Goal: Task Accomplishment & Management: Manage account settings

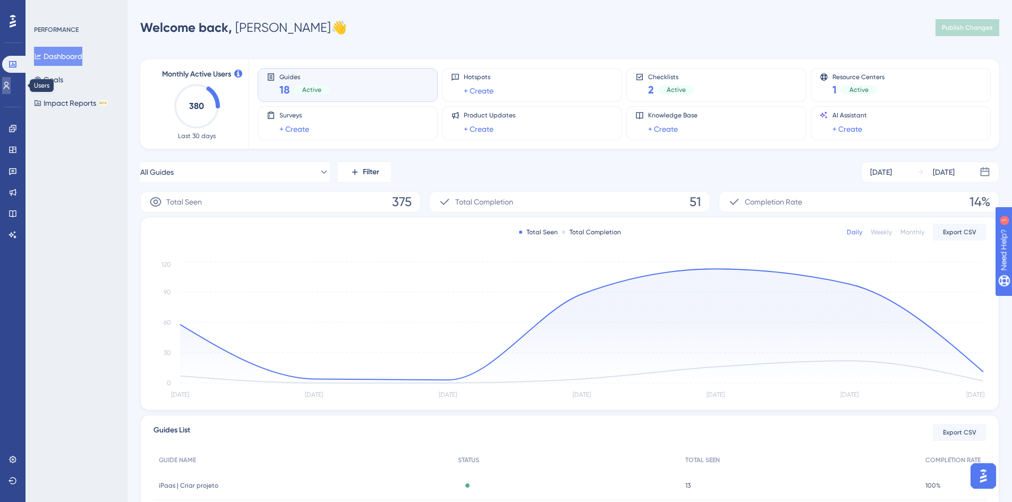
click at [11, 90] on link at bounding box center [6, 85] width 8 height 17
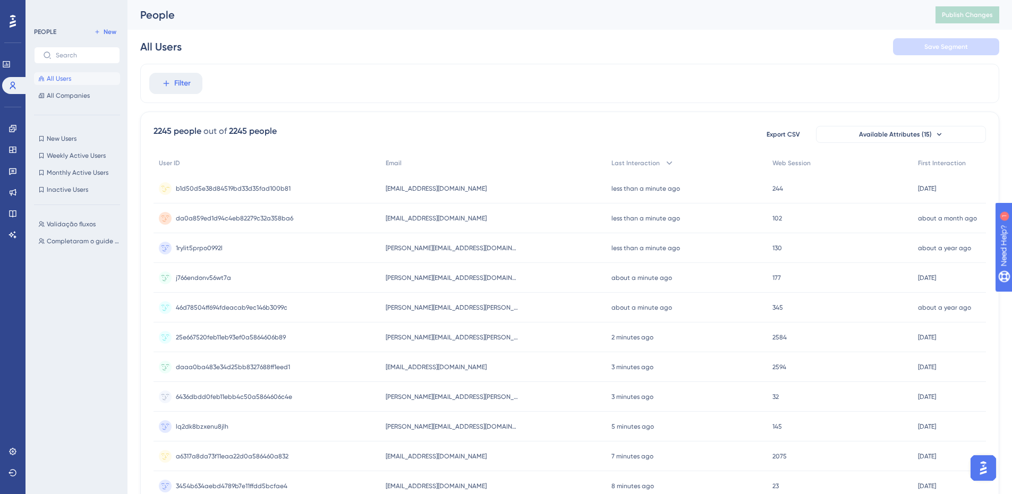
drag, startPoint x: 488, startPoint y: 189, endPoint x: 385, endPoint y: 185, distance: 103.6
click at [385, 185] on div "newconnector@connector.com.br newconnector@connector.com.br" at bounding box center [492, 189] width 225 height 30
copy span "newconnector@connector.com.br"
click at [73, 221] on span "Validação fluxos" at bounding box center [71, 224] width 49 height 8
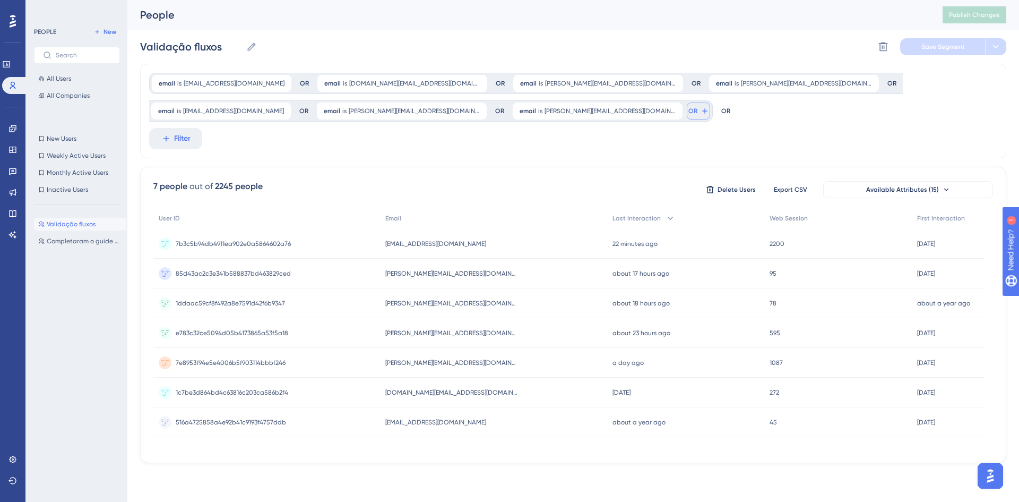
click at [701, 107] on icon at bounding box center [705, 111] width 8 height 8
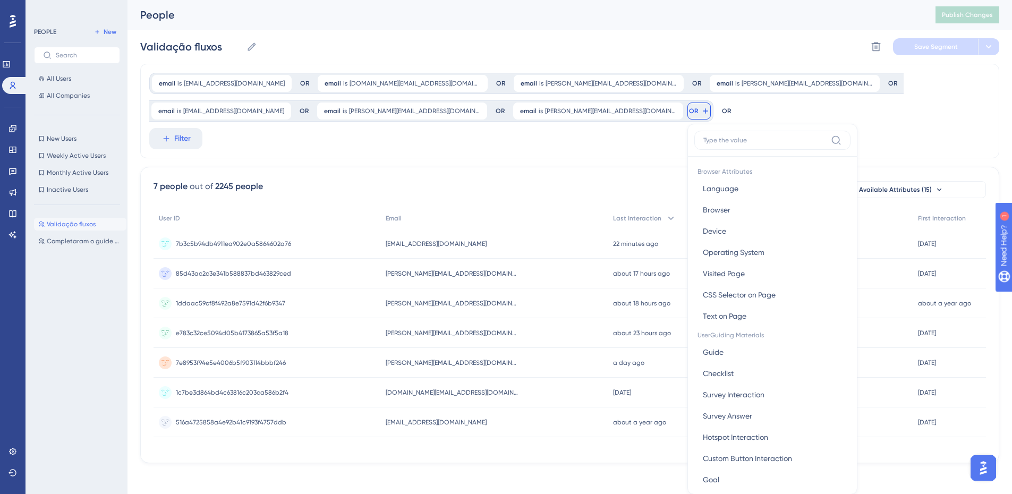
scroll to position [62, 0]
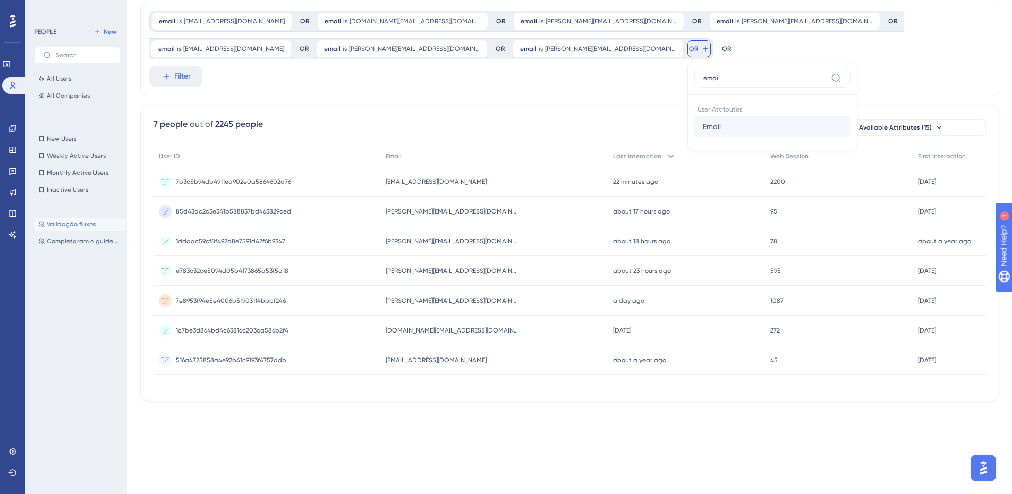
type input "emai"
click at [694, 130] on button "Email Email" at bounding box center [772, 126] width 156 height 21
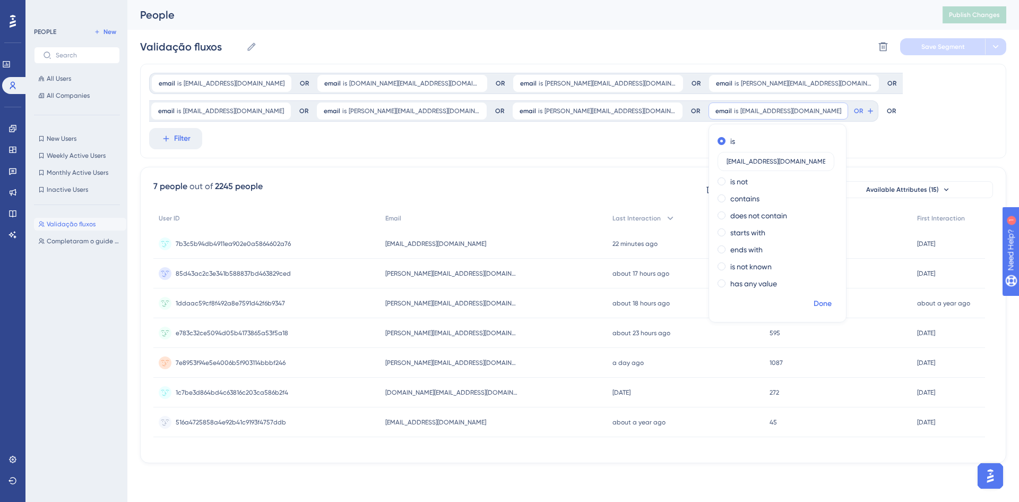
type input "newconnector@connector.com.br"
click at [814, 301] on span "Done" at bounding box center [823, 303] width 18 height 13
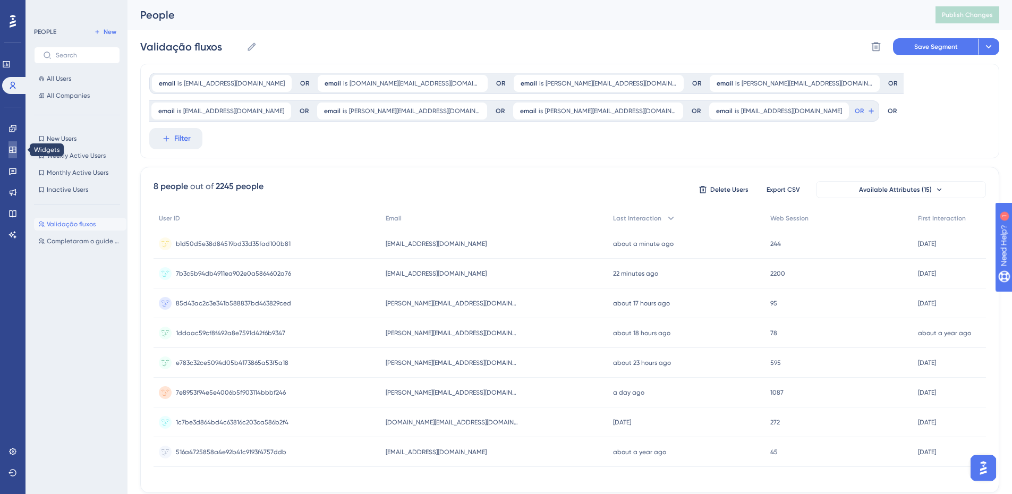
click at [14, 149] on icon at bounding box center [12, 150] width 7 height 6
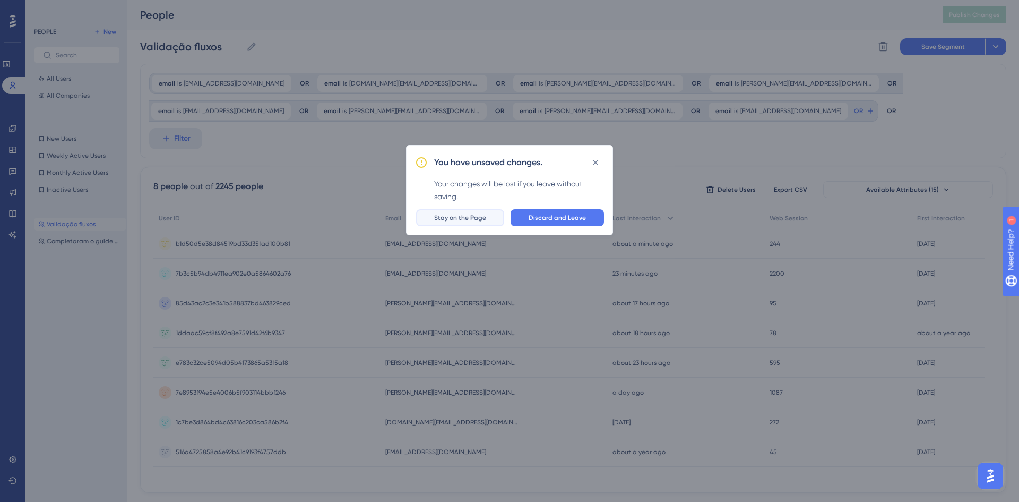
click at [492, 219] on button "Stay on the Page" at bounding box center [460, 217] width 88 height 17
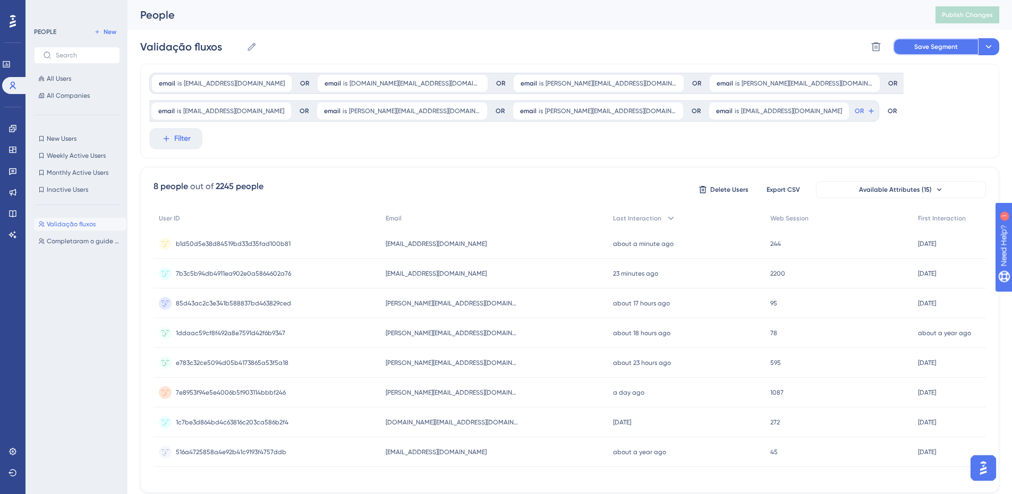
click at [953, 46] on span "Save Segment" at bounding box center [936, 46] width 44 height 8
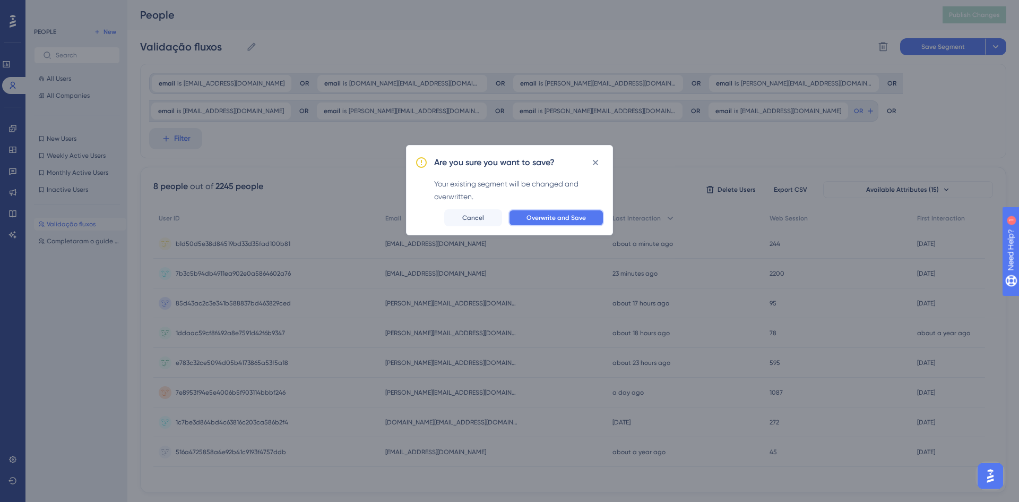
click at [588, 221] on button "Overwrite and Save" at bounding box center [557, 217] width 96 height 17
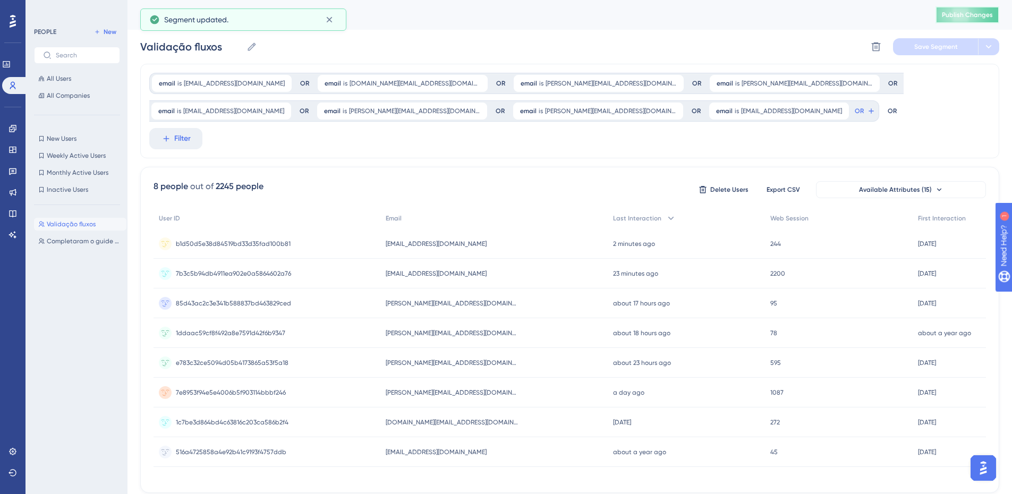
click at [963, 19] on button "Publish Changes" at bounding box center [967, 14] width 64 height 17
click at [15, 145] on icon at bounding box center [12, 149] width 8 height 8
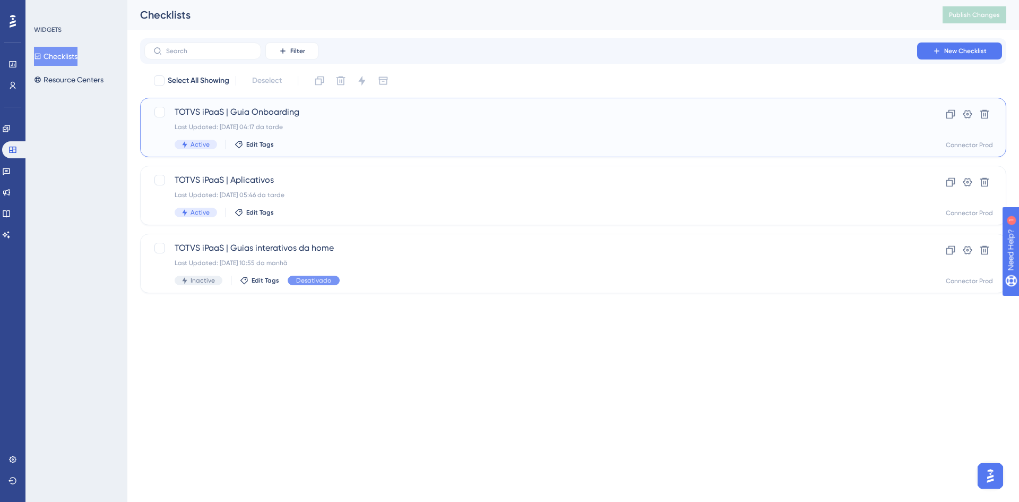
click at [404, 128] on div "Last Updated: 08.10.2025 04:17 da tarde" at bounding box center [531, 127] width 713 height 8
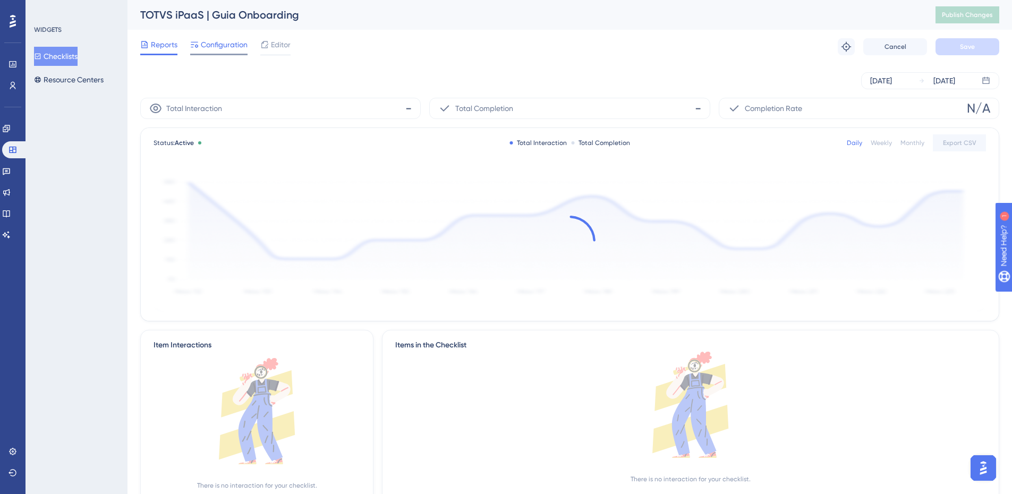
click at [224, 52] on div "Configuration" at bounding box center [218, 46] width 57 height 17
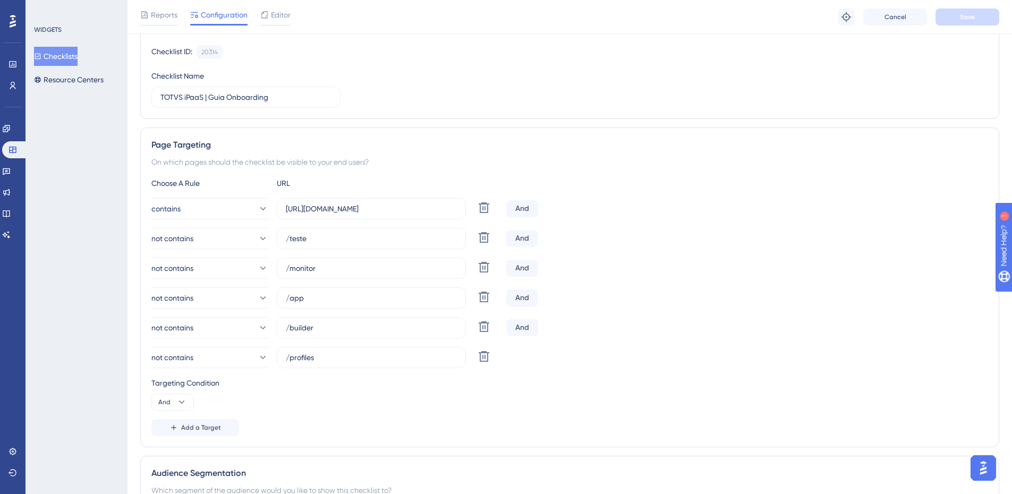
scroll to position [106, 0]
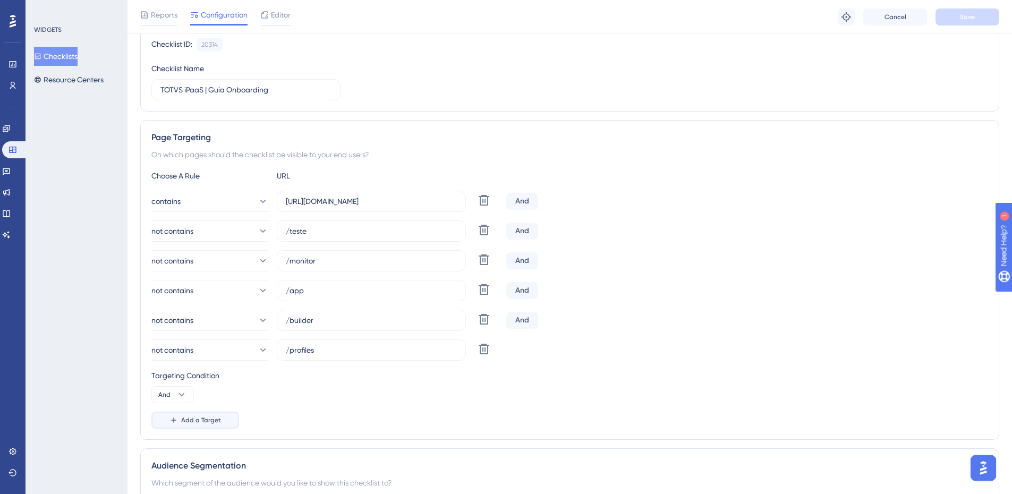
click at [216, 425] on button "Add a Target" at bounding box center [195, 420] width 88 height 17
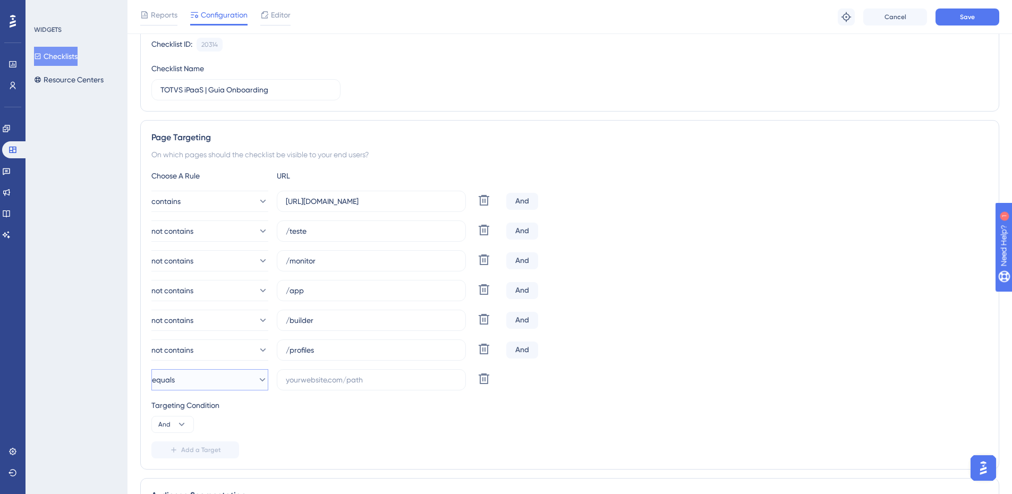
click at [239, 379] on button "equals" at bounding box center [209, 379] width 117 height 21
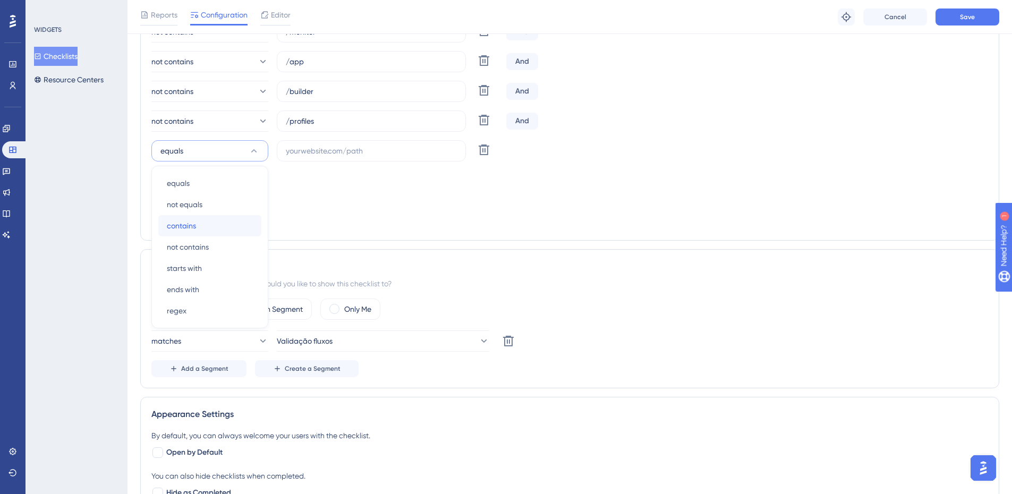
click at [215, 225] on div "contains contains" at bounding box center [210, 225] width 86 height 21
click at [343, 147] on input "text" at bounding box center [371, 151] width 171 height 12
click at [327, 155] on input "text" at bounding box center [371, 151] width 171 height 12
paste input "localhost:"
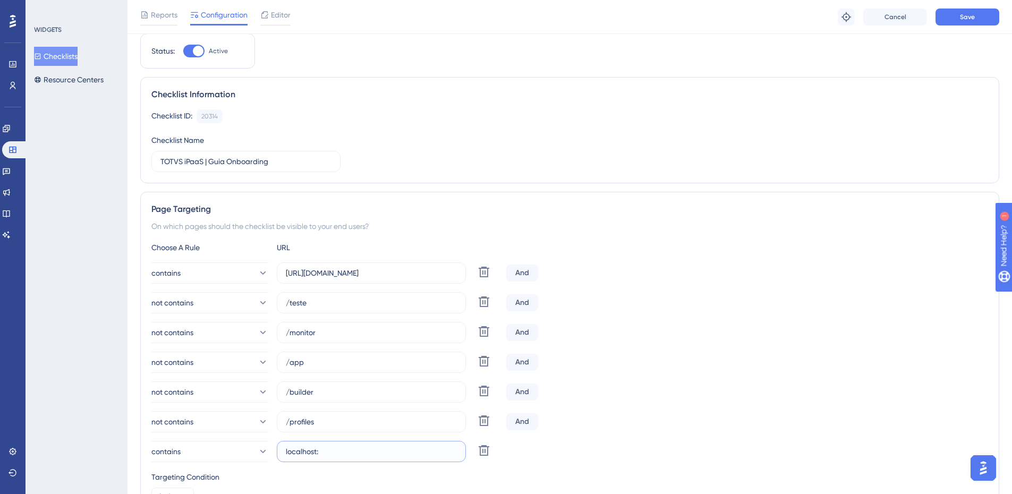
scroll to position [0, 0]
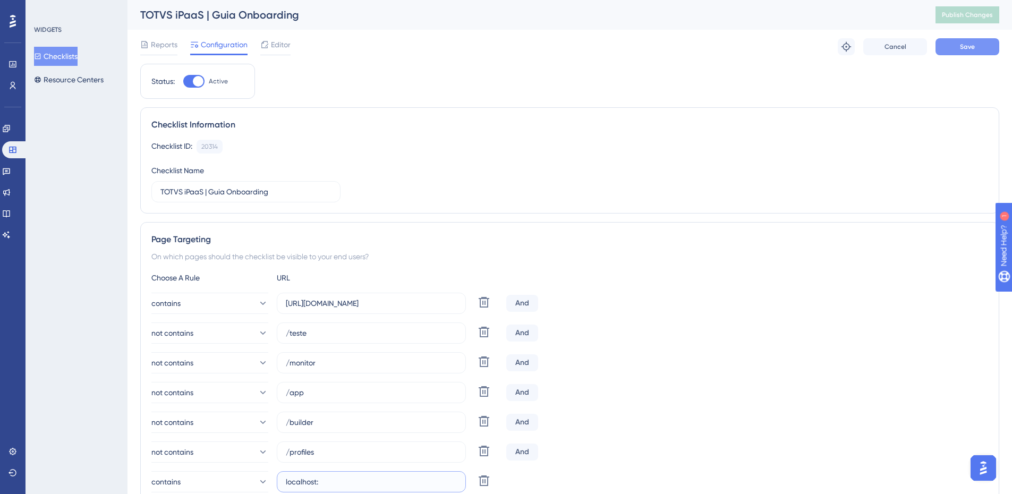
type input "localhost:"
click at [972, 49] on span "Save" at bounding box center [966, 46] width 15 height 8
click at [964, 12] on button "Publish Changes" at bounding box center [967, 14] width 64 height 17
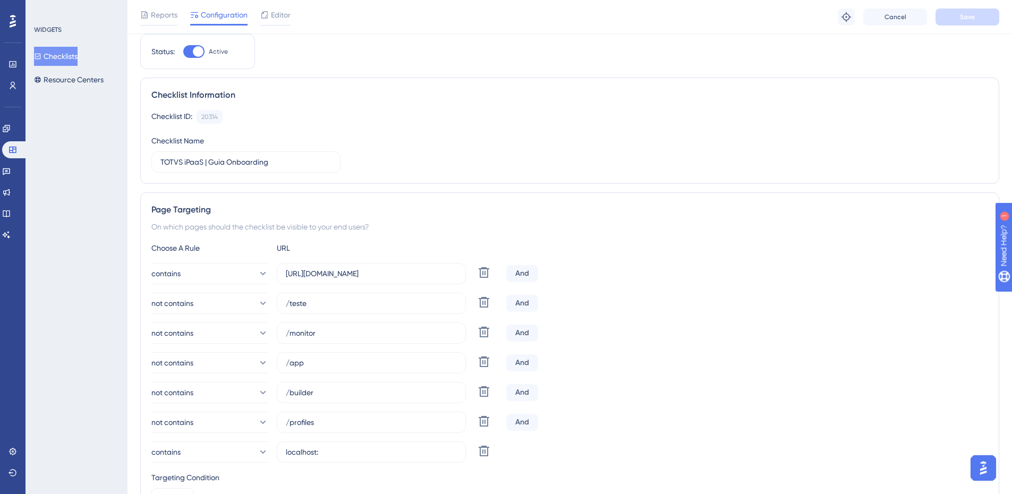
scroll to position [106, 0]
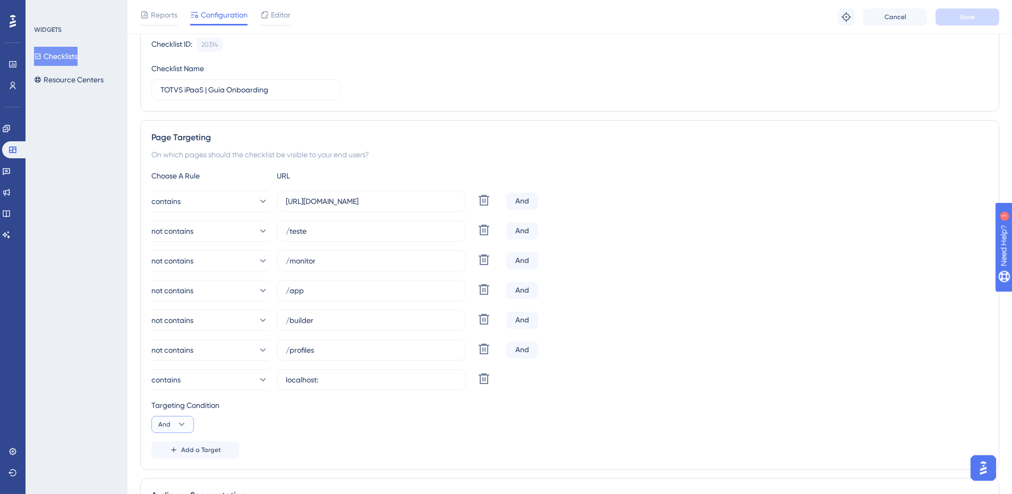
click at [192, 428] on button "And" at bounding box center [172, 424] width 42 height 17
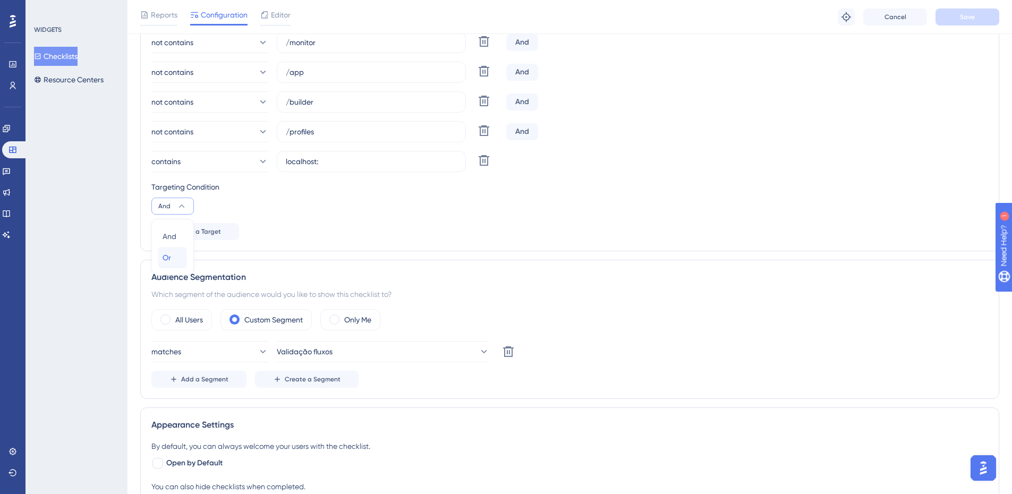
click at [183, 256] on button "Or Or" at bounding box center [172, 257] width 29 height 21
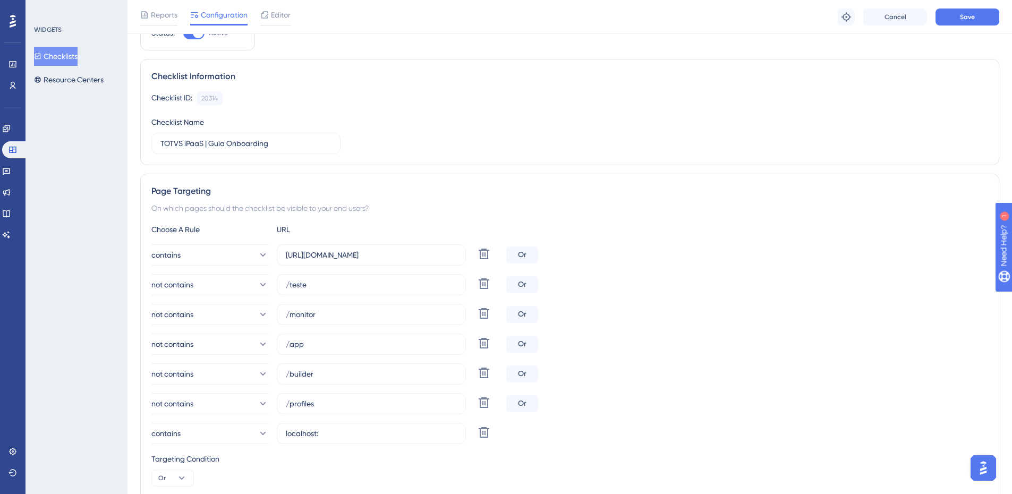
scroll to position [0, 0]
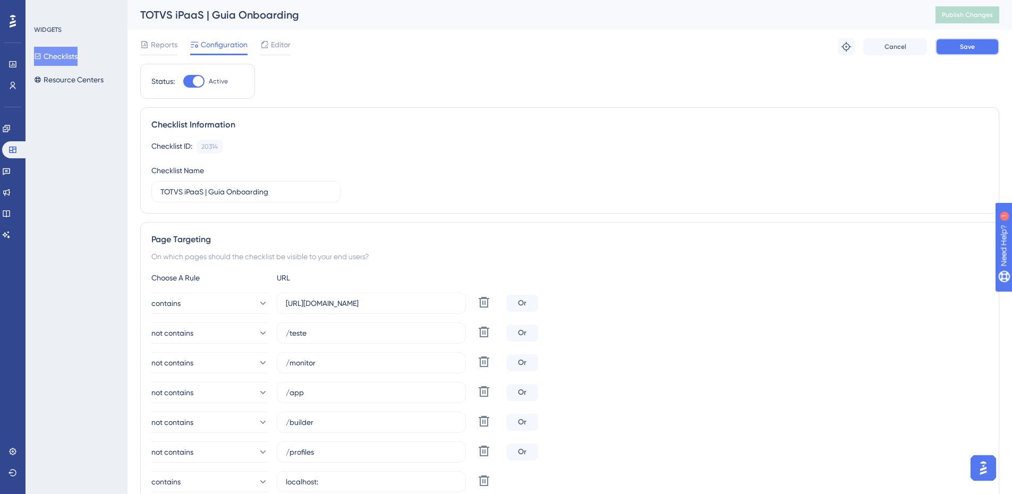
click at [954, 41] on button "Save" at bounding box center [967, 46] width 64 height 17
click at [969, 20] on button "Publish Changes" at bounding box center [967, 14] width 64 height 17
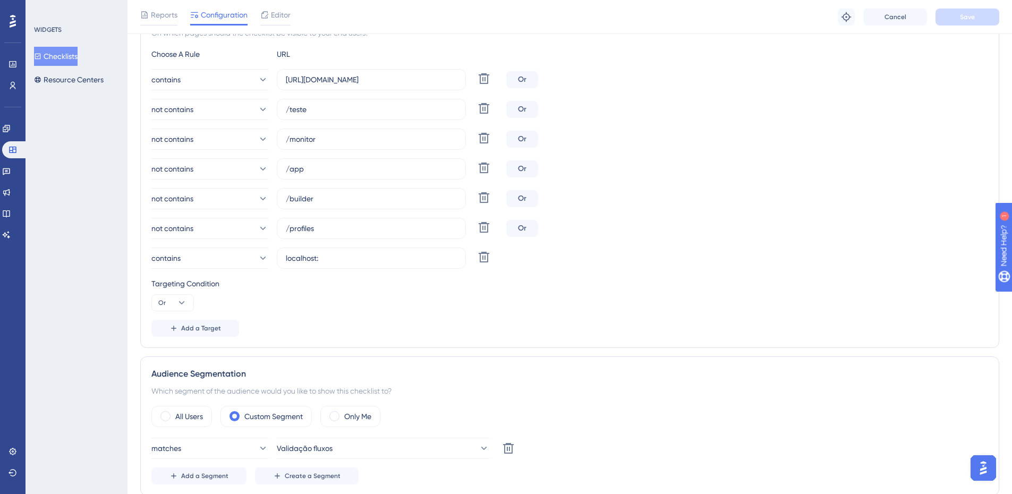
scroll to position [265, 0]
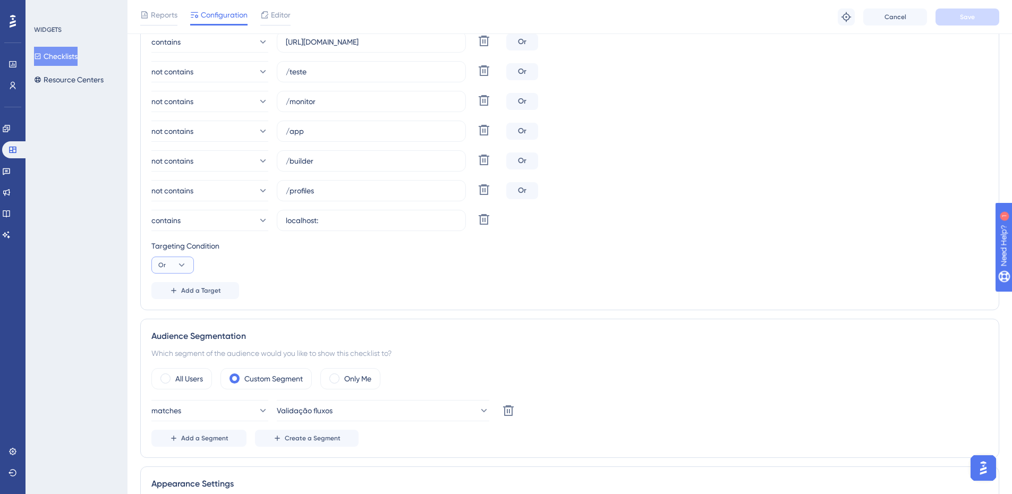
click at [184, 268] on icon at bounding box center [181, 265] width 11 height 11
click at [186, 292] on button "And And" at bounding box center [172, 295] width 29 height 21
click at [978, 13] on button "Save" at bounding box center [967, 16] width 64 height 17
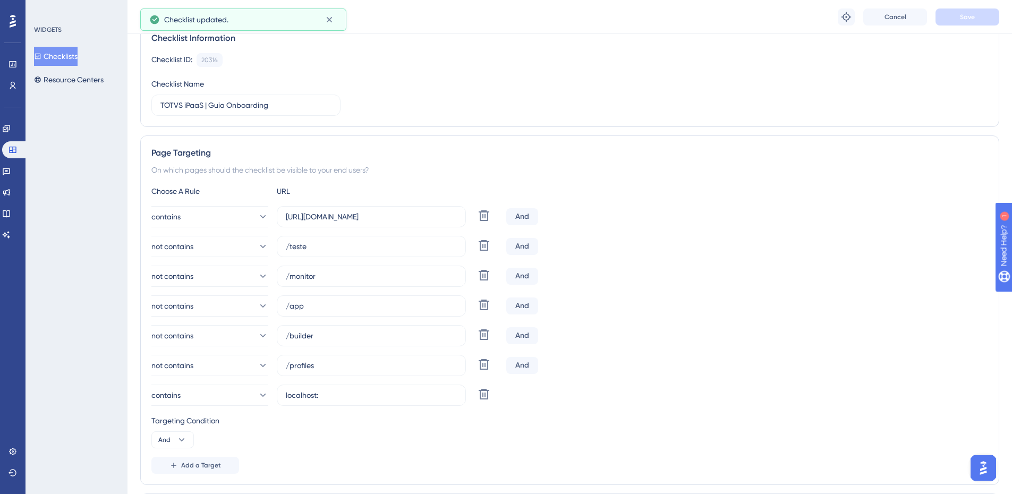
scroll to position [53, 0]
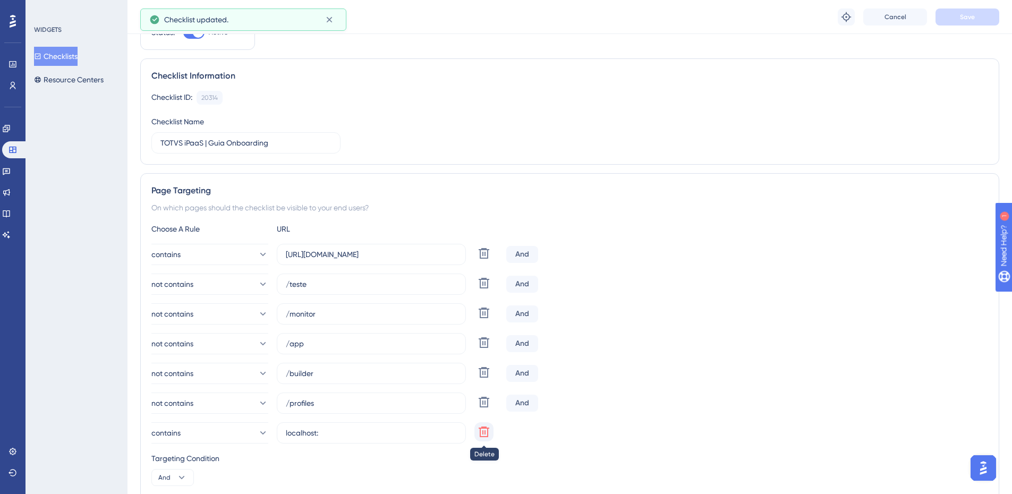
click at [483, 432] on icon at bounding box center [483, 431] width 11 height 11
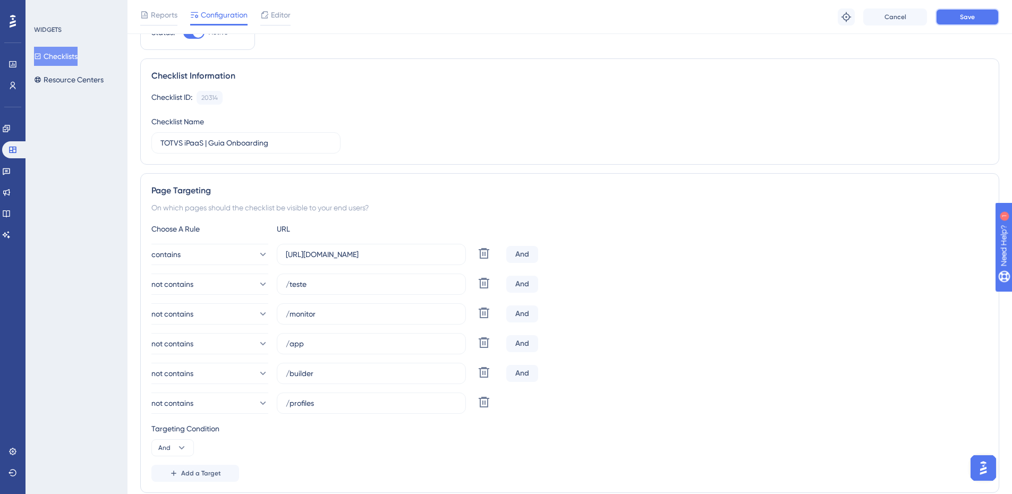
click at [987, 18] on button "Save" at bounding box center [967, 16] width 64 height 17
drag, startPoint x: 379, startPoint y: 252, endPoint x: 279, endPoint y: 258, distance: 99.5
click at [279, 258] on label "https://ipaas.totvs.app" at bounding box center [371, 254] width 189 height 21
click at [373, 254] on input "https://ipaas.totvs.app" at bounding box center [371, 254] width 171 height 12
drag, startPoint x: 376, startPoint y: 252, endPoint x: 275, endPoint y: 261, distance: 101.8
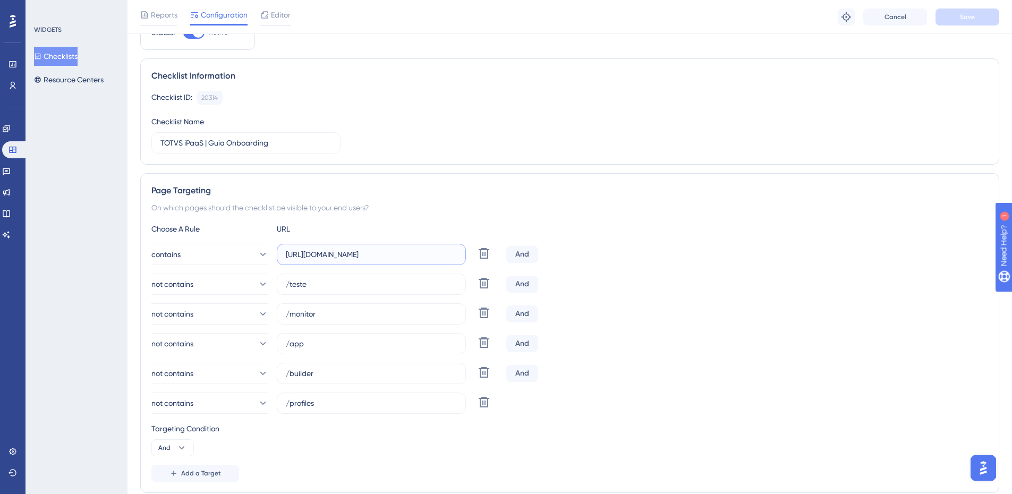
click at [275, 261] on div "contains https://ipaas.totvs.app Delete" at bounding box center [326, 254] width 350 height 21
paste input "localhost:"
type input "localhost:"
click at [973, 18] on span "Save" at bounding box center [966, 17] width 15 height 8
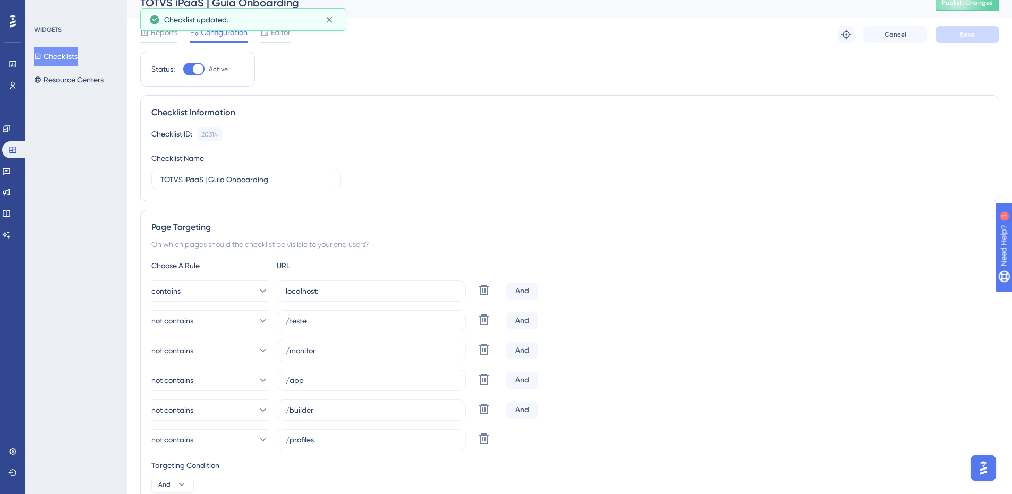
scroll to position [0, 0]
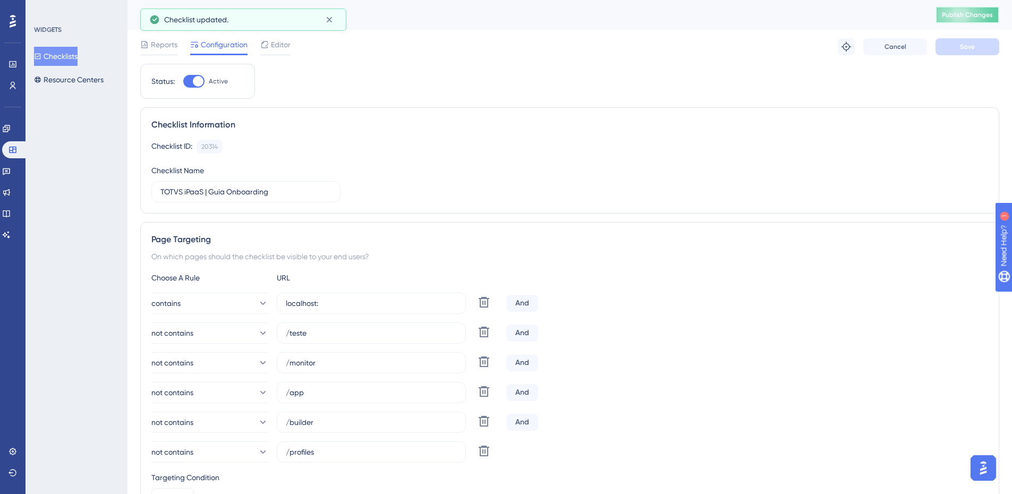
click at [970, 11] on span "Publish Changes" at bounding box center [966, 15] width 51 height 8
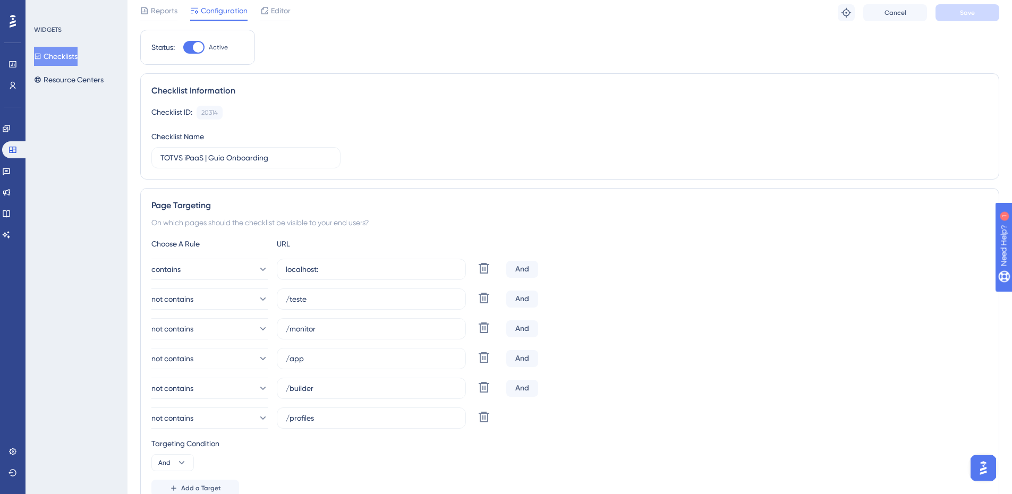
scroll to position [53, 0]
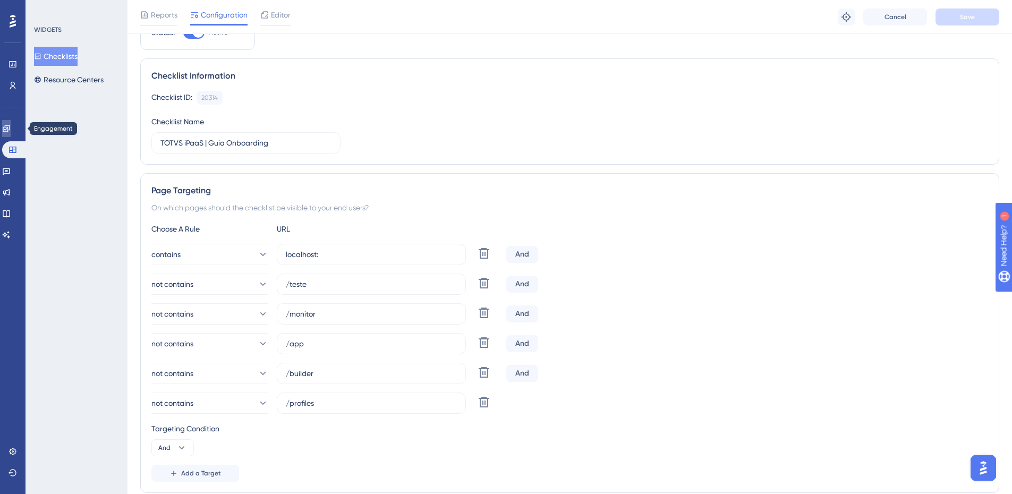
click at [10, 128] on icon at bounding box center [6, 128] width 8 height 8
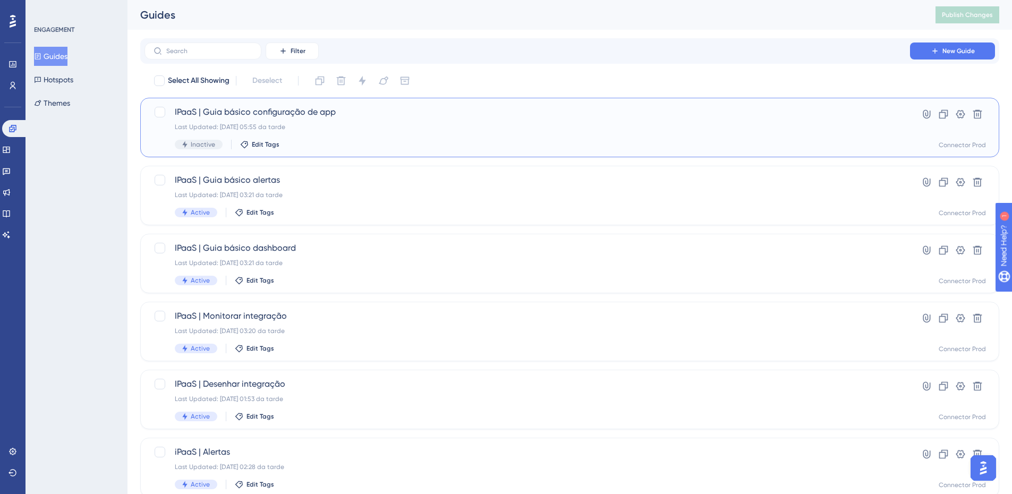
click at [370, 143] on div "Inactive Edit Tags" at bounding box center [527, 145] width 705 height 10
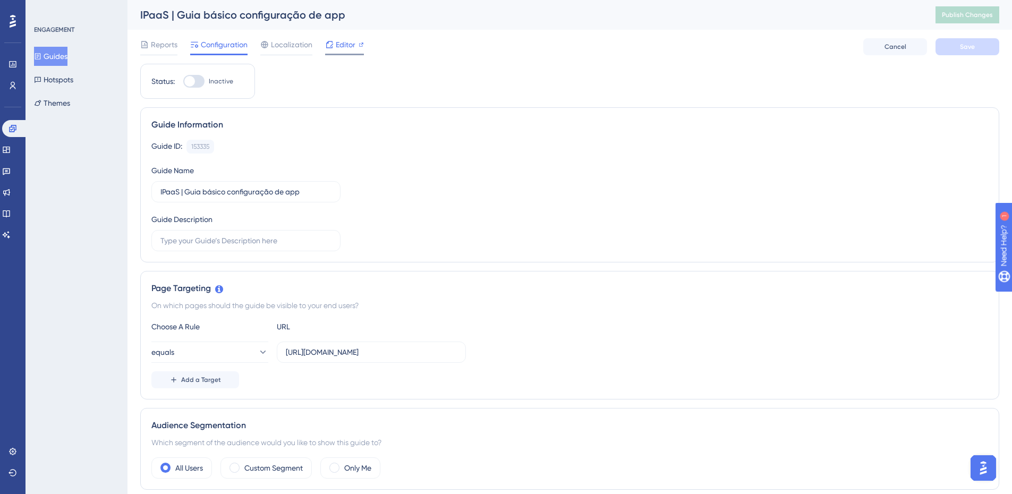
click at [348, 44] on span "Editor" at bounding box center [346, 44] width 20 height 13
click at [337, 45] on span "Editor" at bounding box center [346, 44] width 20 height 13
click at [19, 132] on link at bounding box center [14, 128] width 25 height 17
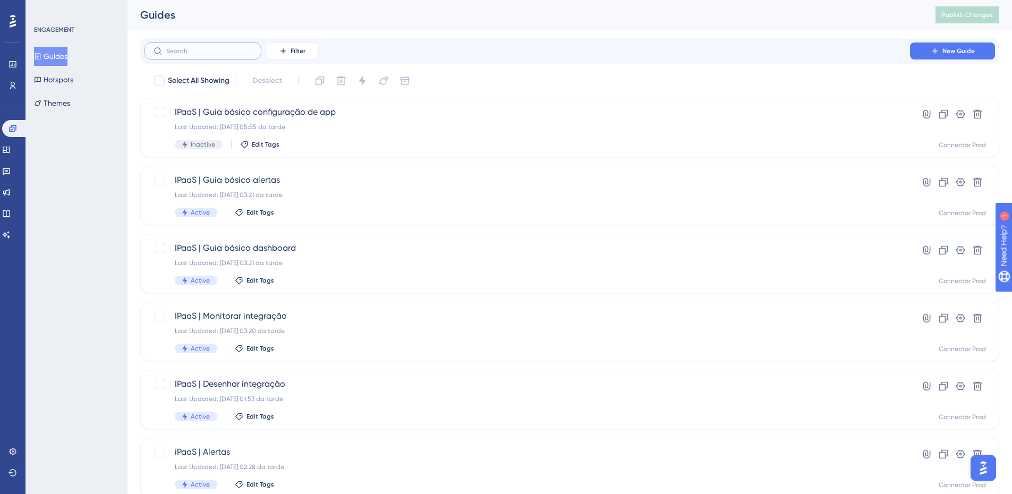
click at [219, 49] on input "text" at bounding box center [209, 50] width 86 height 7
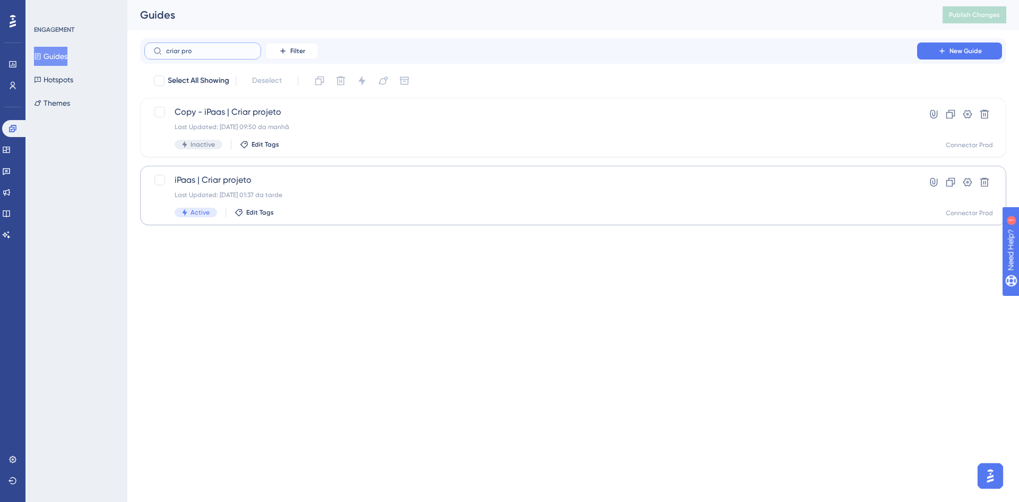
type input "criar pro"
click at [315, 185] on span "iPaas | Criar projeto" at bounding box center [531, 180] width 713 height 13
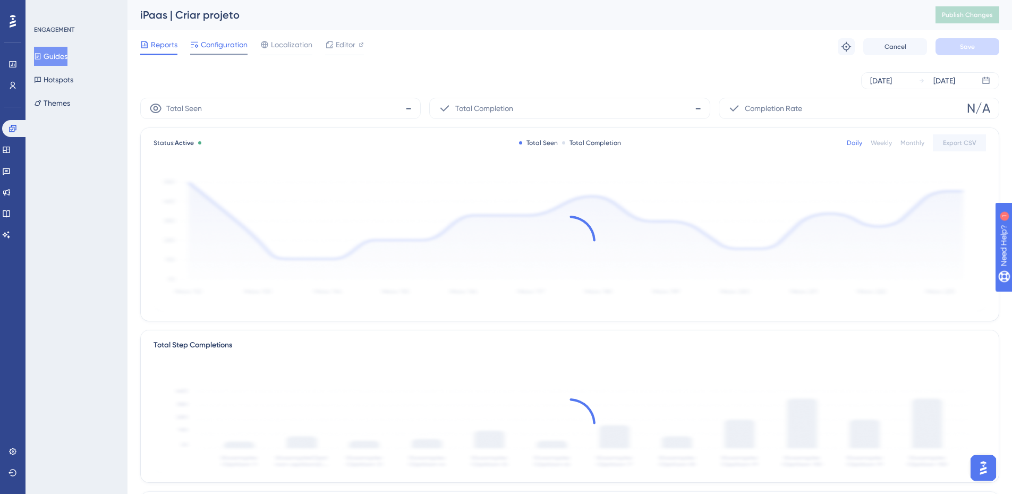
click at [243, 51] on div "Configuration" at bounding box center [218, 46] width 57 height 17
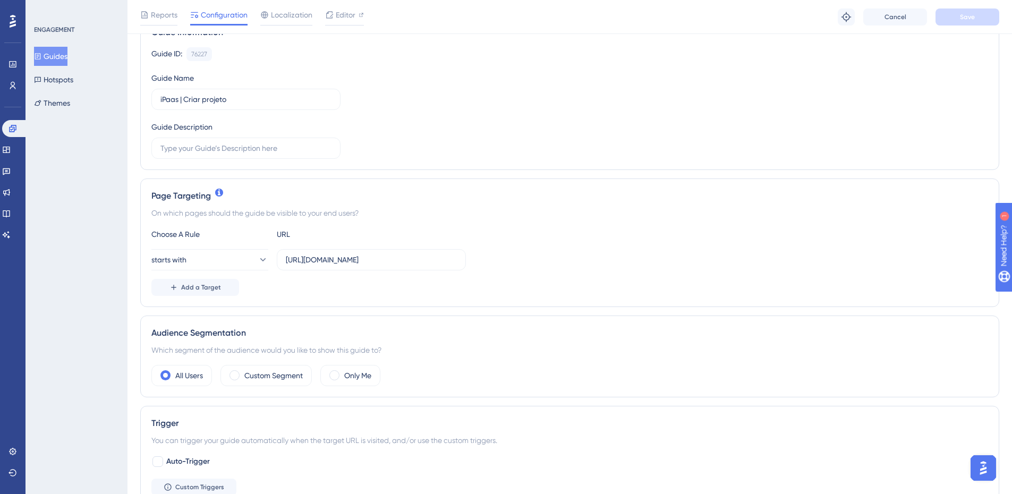
scroll to position [106, 0]
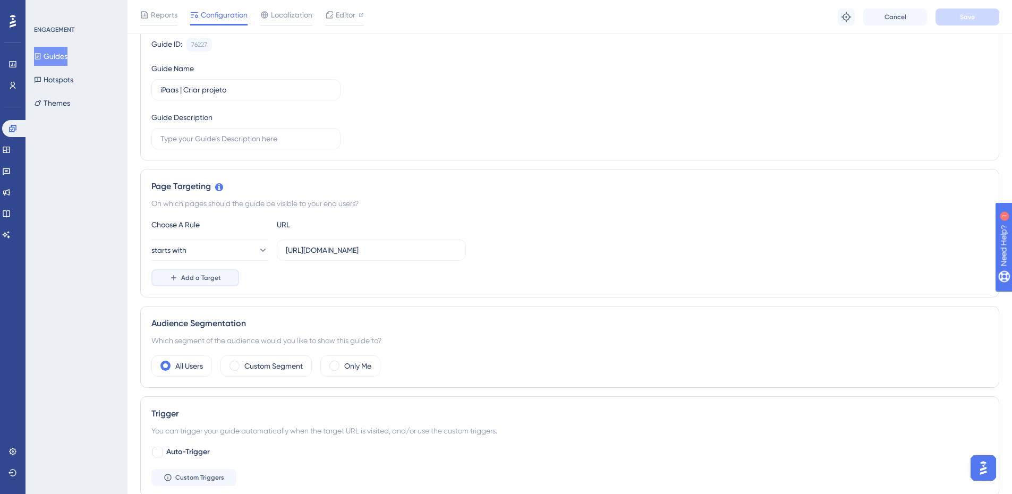
click at [233, 285] on button "Add a Target" at bounding box center [195, 277] width 88 height 17
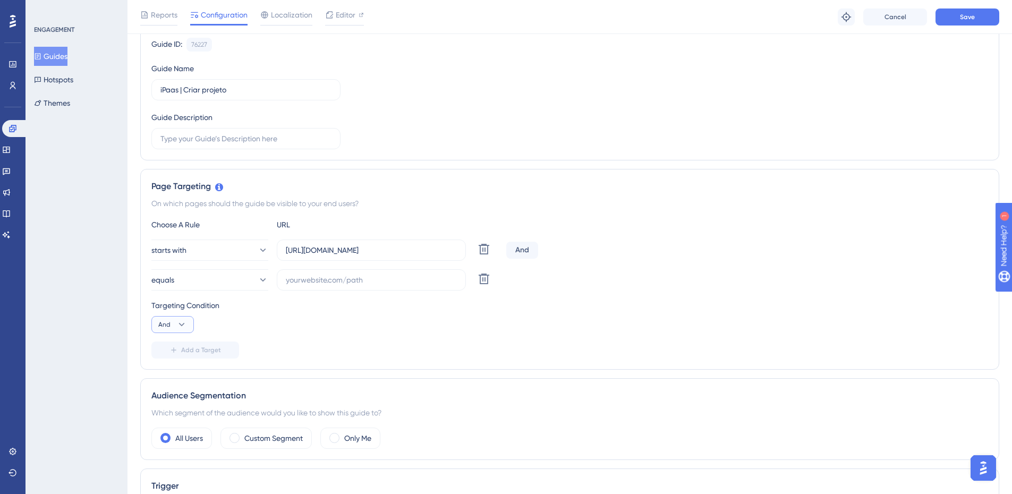
click at [188, 323] on button "And" at bounding box center [172, 324] width 42 height 17
click at [171, 374] on div "Or Or" at bounding box center [172, 375] width 20 height 21
click at [317, 277] on input "text" at bounding box center [371, 280] width 171 height 12
paste input "localhost:"
type input "localhost:"
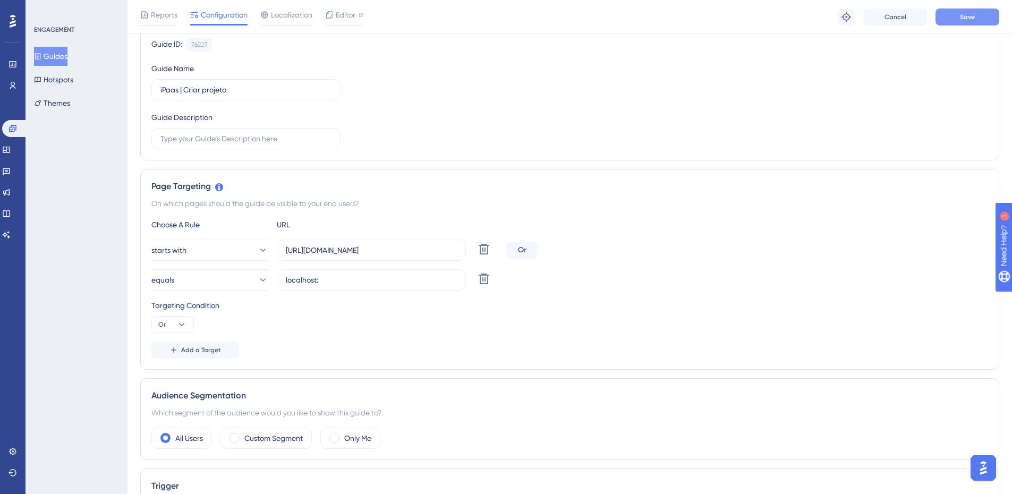
click at [967, 15] on span "Save" at bounding box center [966, 17] width 15 height 8
click at [221, 278] on button "equals" at bounding box center [209, 279] width 117 height 21
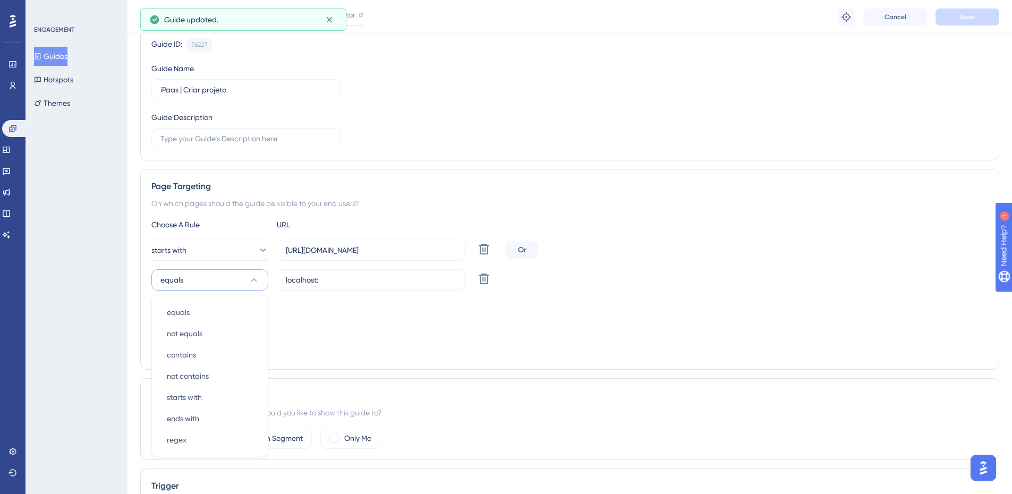
scroll to position [235, 0]
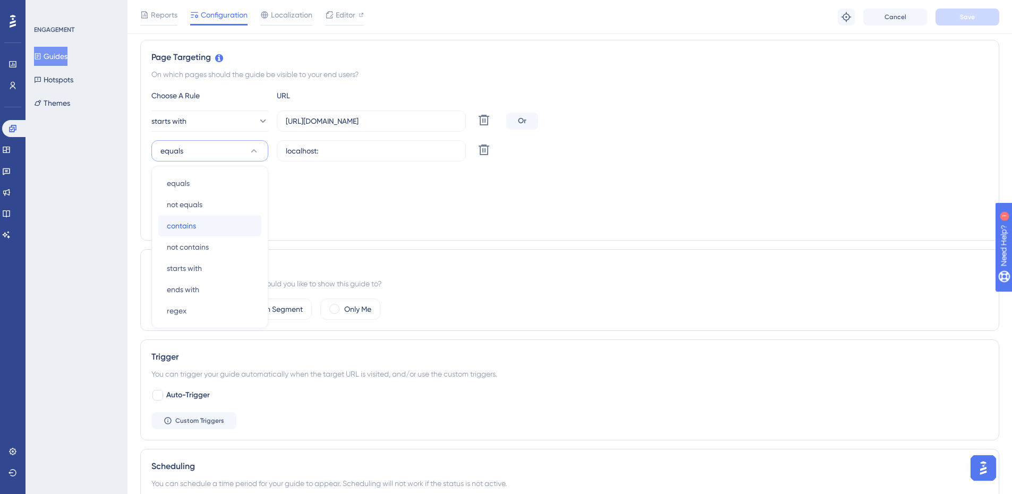
click at [210, 220] on div "contains contains" at bounding box center [210, 225] width 86 height 21
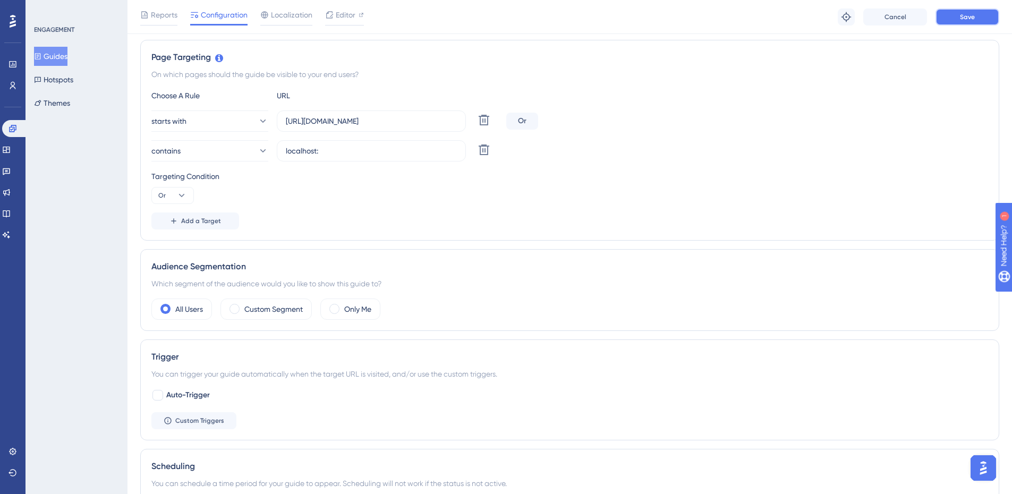
click at [947, 20] on button "Save" at bounding box center [967, 16] width 64 height 17
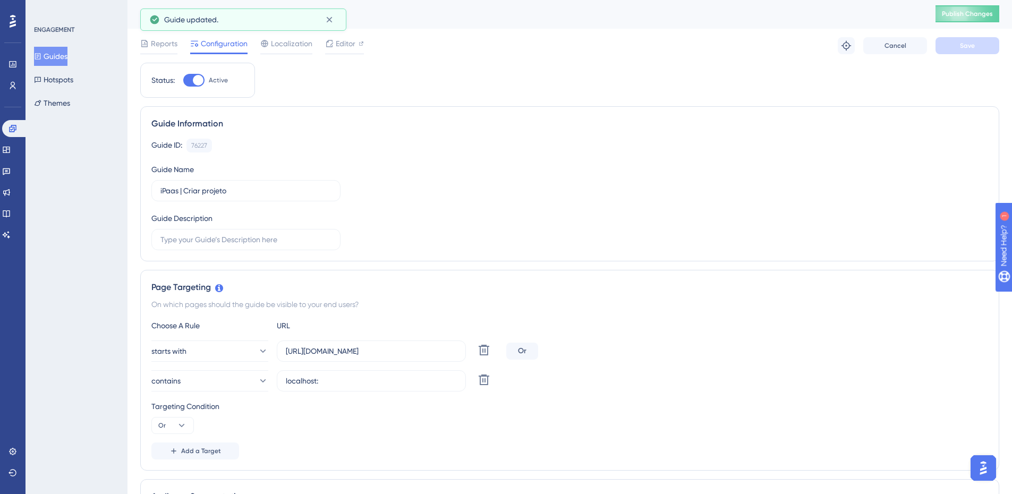
scroll to position [0, 0]
click at [954, 19] on span "Publish Changes" at bounding box center [966, 15] width 51 height 8
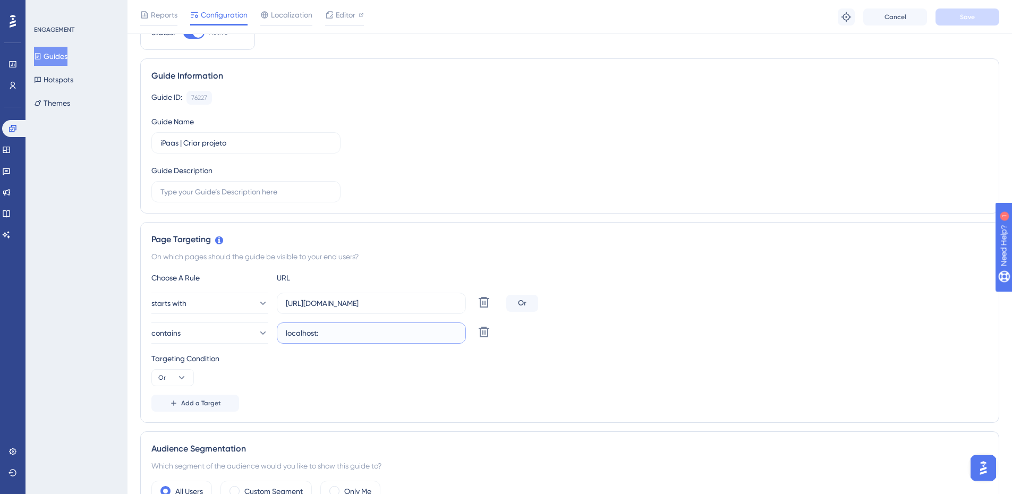
drag, startPoint x: 326, startPoint y: 334, endPoint x: 280, endPoint y: 337, distance: 46.3
click at [280, 337] on label "localhost:" at bounding box center [371, 332] width 189 height 21
click at [487, 325] on button at bounding box center [483, 331] width 19 height 19
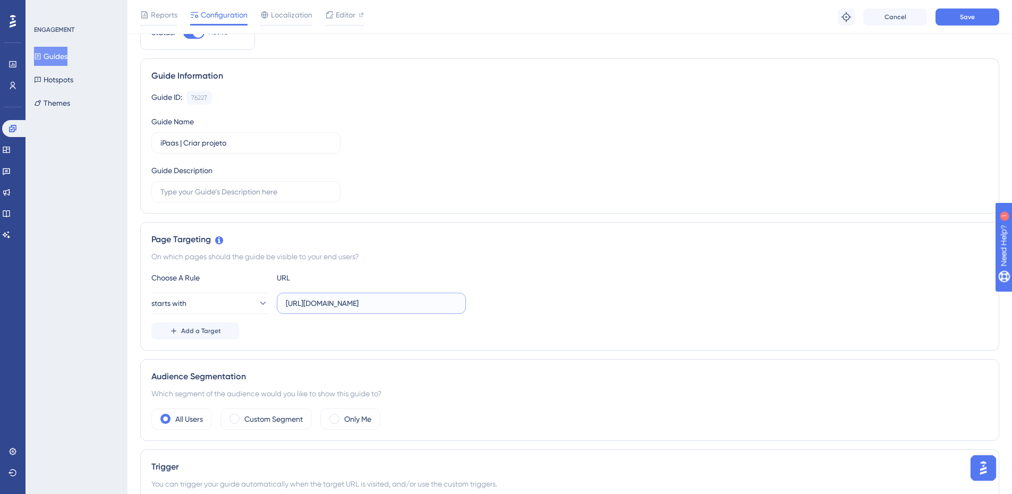
drag, startPoint x: 376, startPoint y: 304, endPoint x: 276, endPoint y: 322, distance: 102.4
click at [276, 322] on div "Choose A Rule URL starts with https://ipaas.totvs.app/ Add a Target" at bounding box center [569, 305] width 836 height 68
paste input "localhost:"
click at [975, 18] on button "Save" at bounding box center [967, 16] width 64 height 17
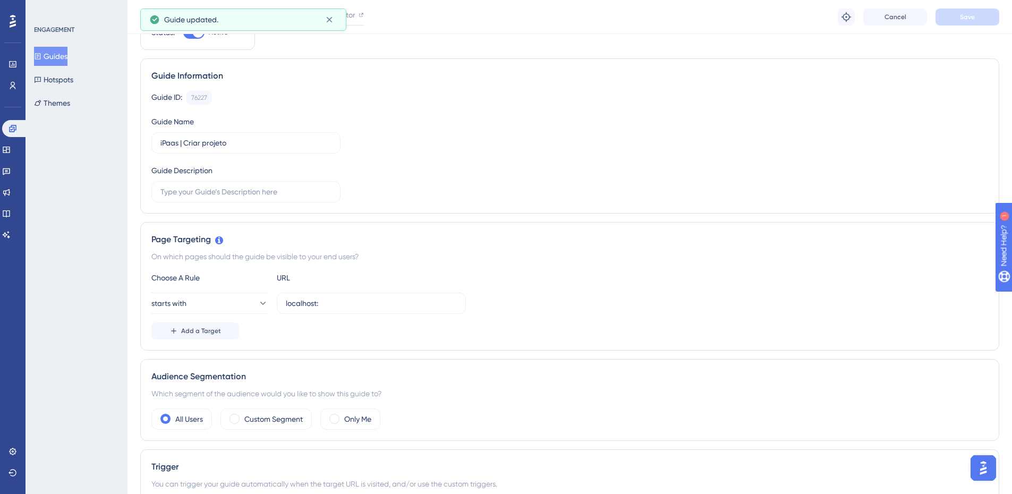
scroll to position [0, 0]
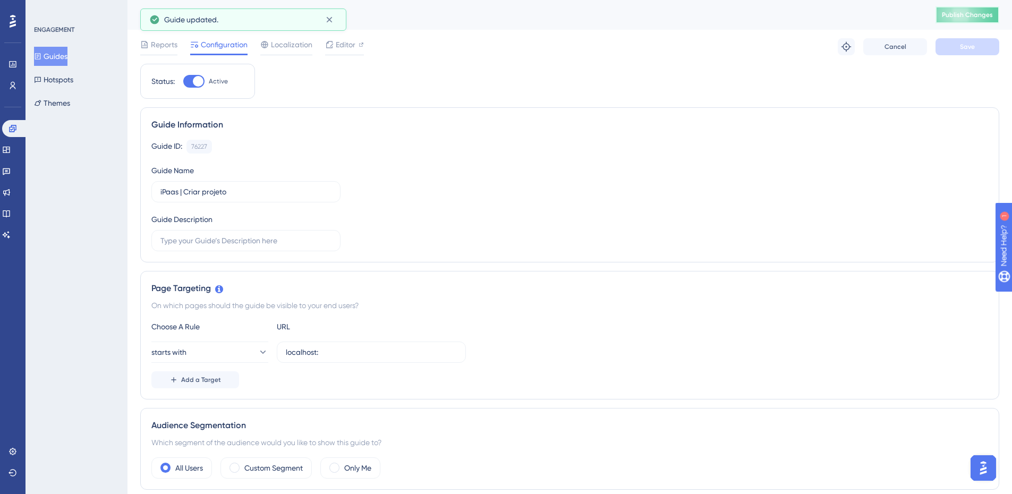
click at [954, 20] on button "Publish Changes" at bounding box center [967, 14] width 64 height 17
click at [259, 350] on button "starts with" at bounding box center [209, 351] width 117 height 21
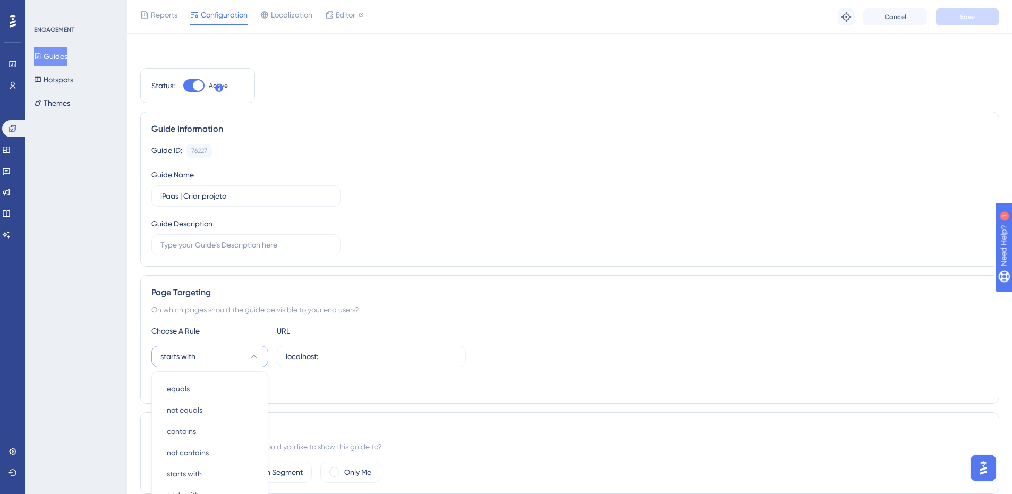
scroll to position [205, 0]
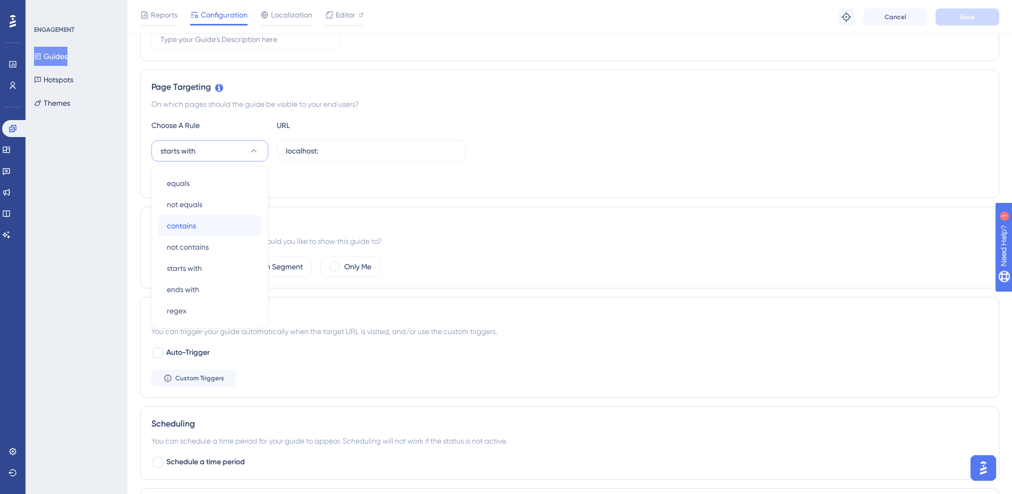
click at [218, 234] on div "contains contains" at bounding box center [210, 225] width 86 height 21
click at [954, 24] on button "Save" at bounding box center [967, 16] width 64 height 17
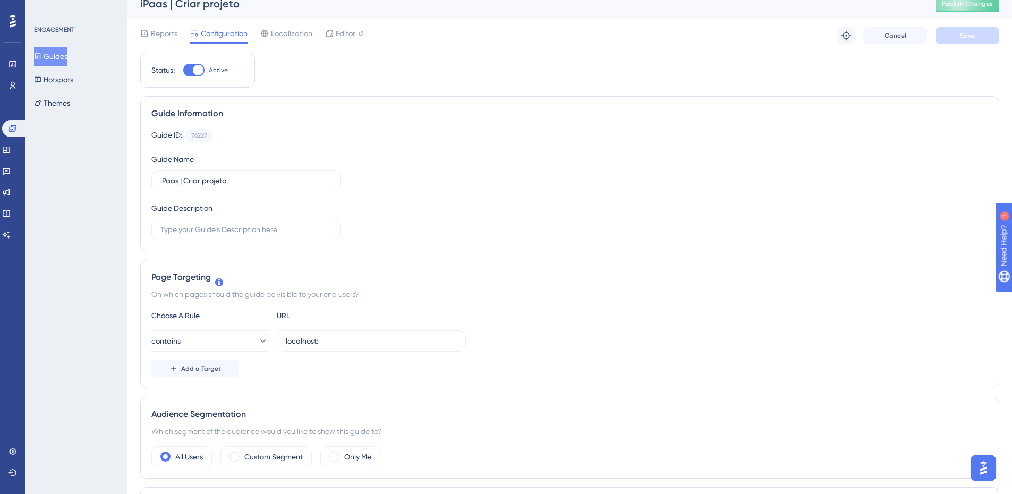
scroll to position [0, 0]
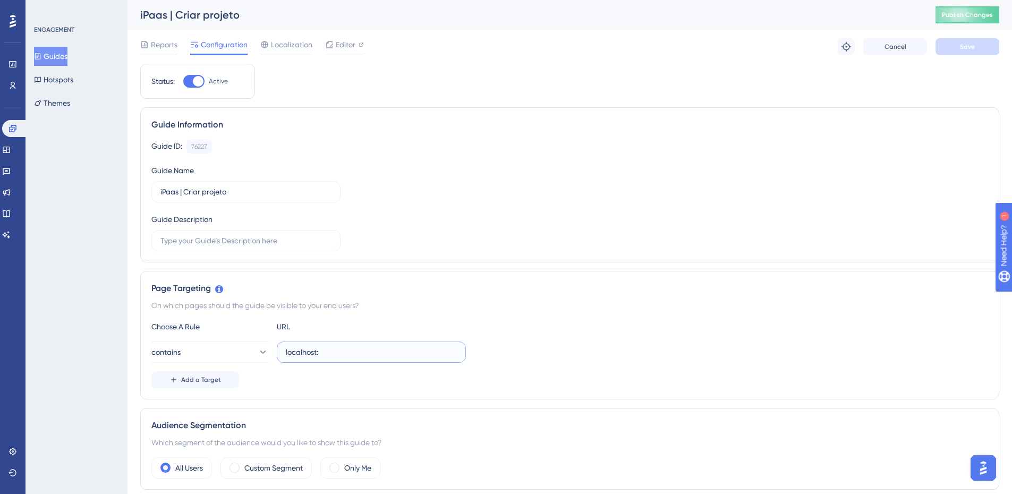
click at [364, 353] on input "localhost:" at bounding box center [371, 352] width 171 height 12
type input "localhost:4200"
click at [236, 359] on button "contains" at bounding box center [209, 351] width 117 height 21
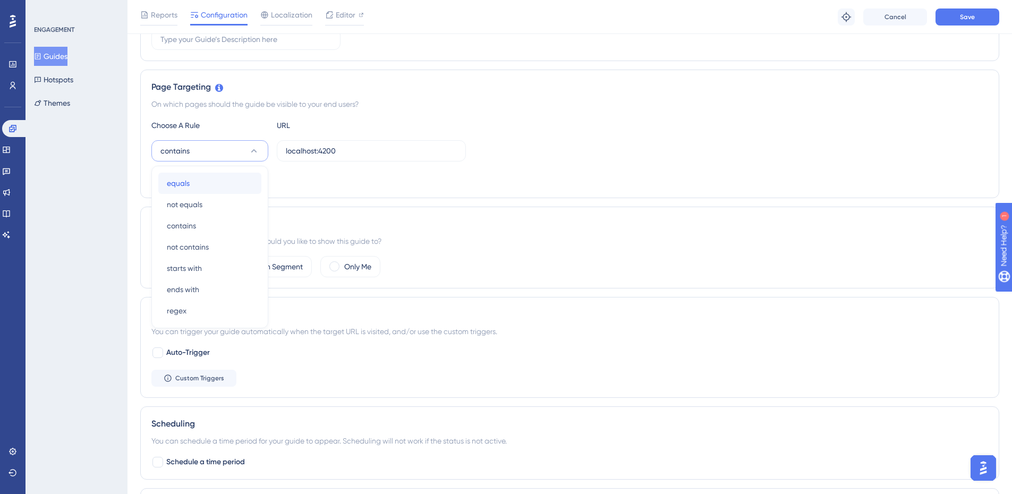
click at [225, 190] on div "equals equals" at bounding box center [210, 183] width 86 height 21
click at [946, 21] on button "Save" at bounding box center [967, 16] width 64 height 17
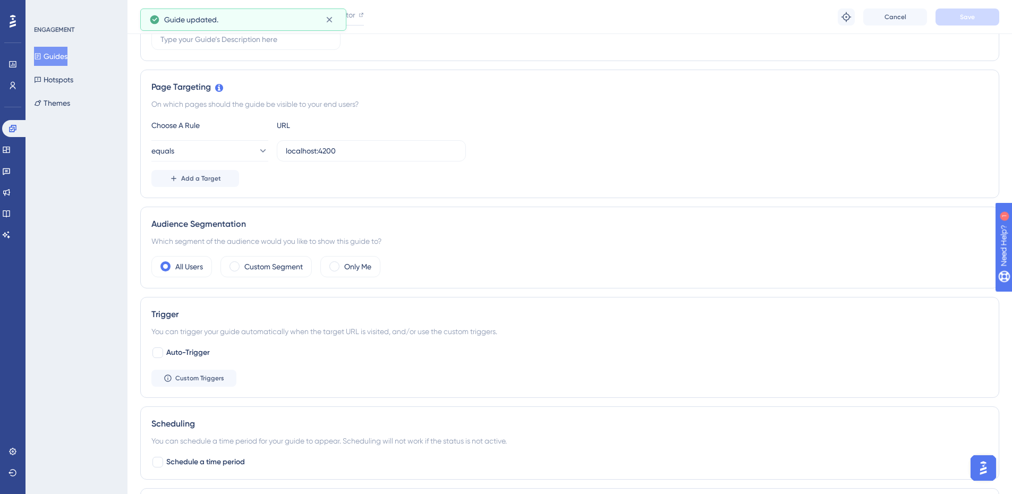
scroll to position [0, 0]
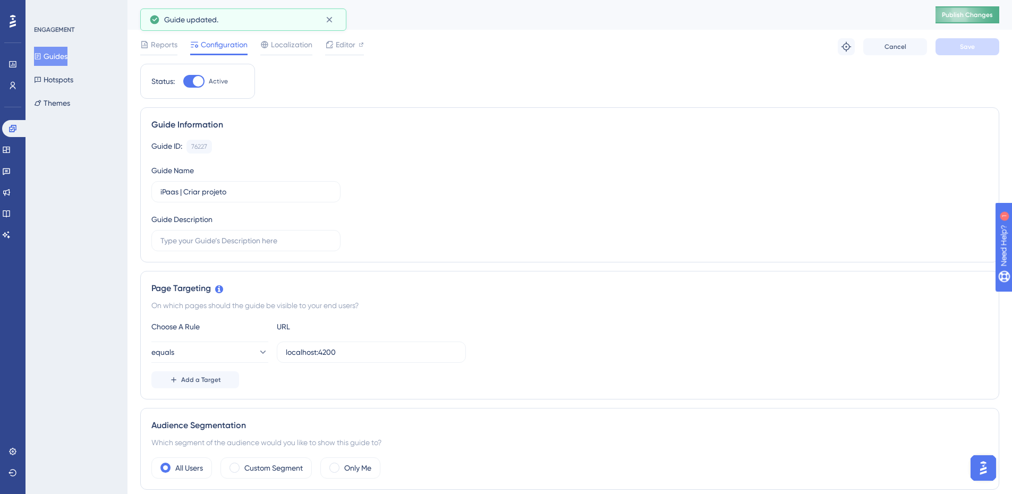
click at [972, 23] on button "Publish Changes" at bounding box center [967, 14] width 64 height 17
click at [349, 41] on span "Editor" at bounding box center [346, 44] width 20 height 13
click at [962, 18] on span "Publish Changes" at bounding box center [966, 15] width 51 height 8
click at [353, 46] on span "Editor" at bounding box center [346, 44] width 20 height 13
